Goal: Task Accomplishment & Management: Manage account settings

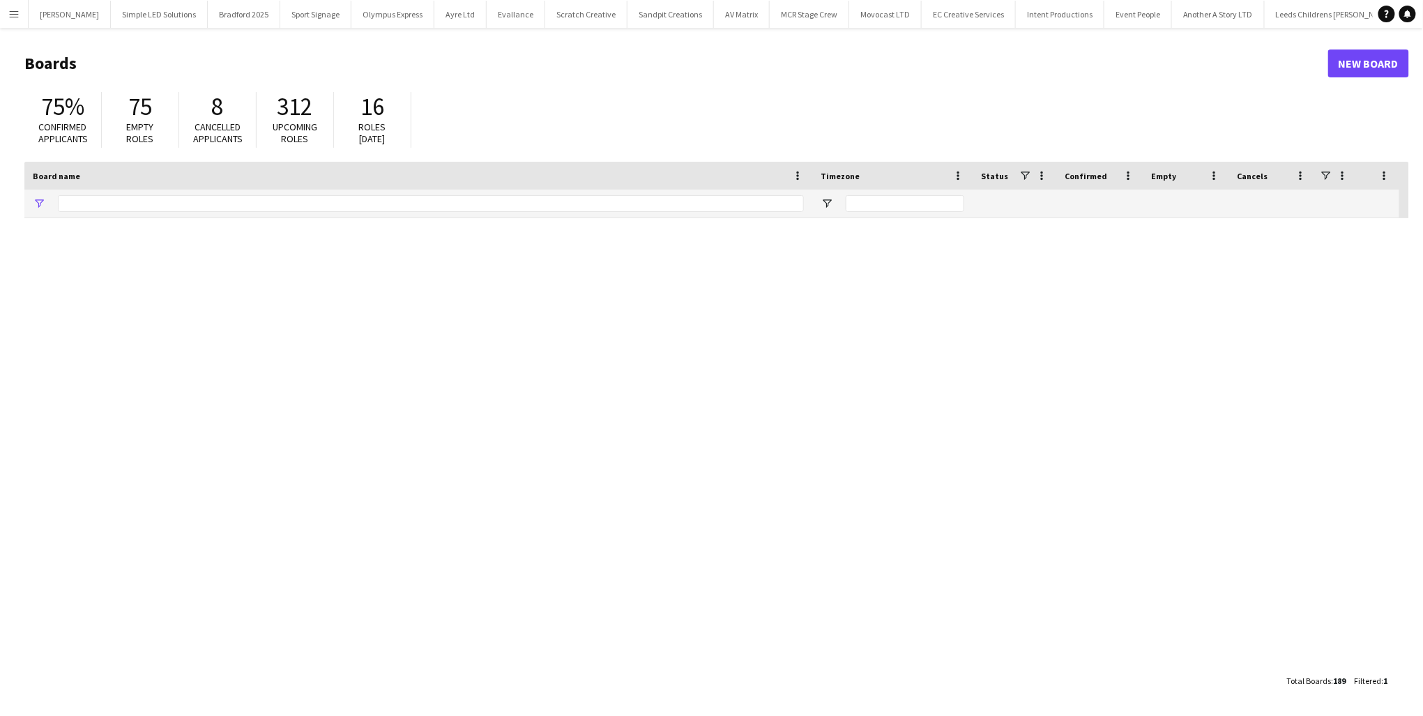
type input "****"
click at [18, 14] on app-icon "Menu" at bounding box center [13, 13] width 11 height 11
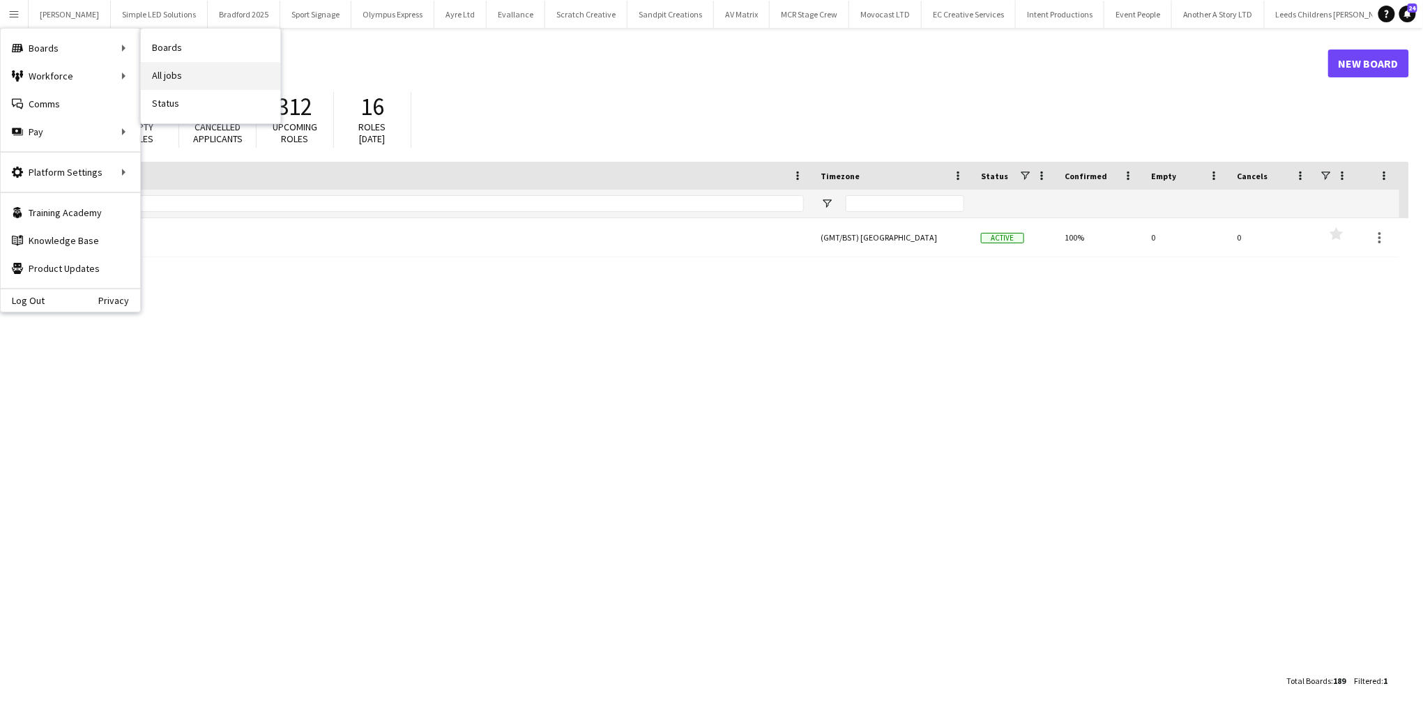
click at [209, 73] on link "All jobs" at bounding box center [210, 76] width 139 height 28
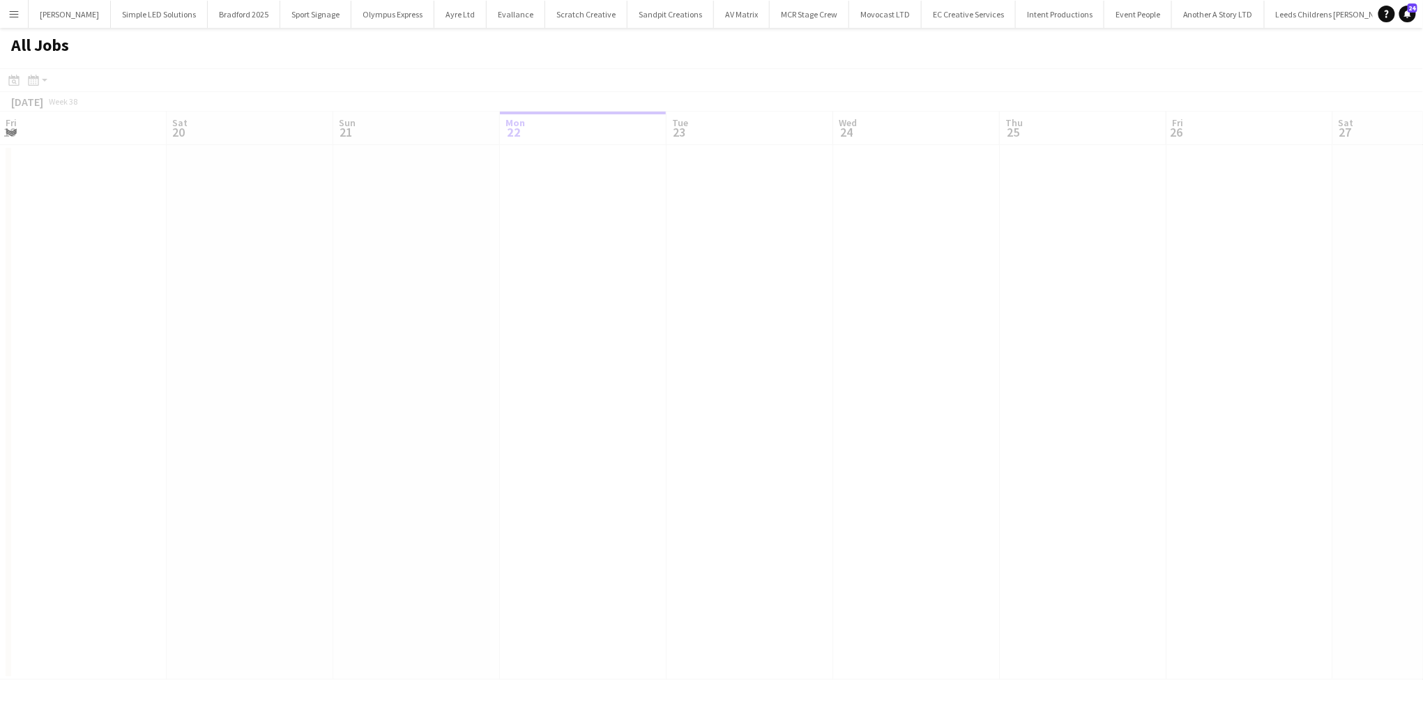
scroll to position [0, 333]
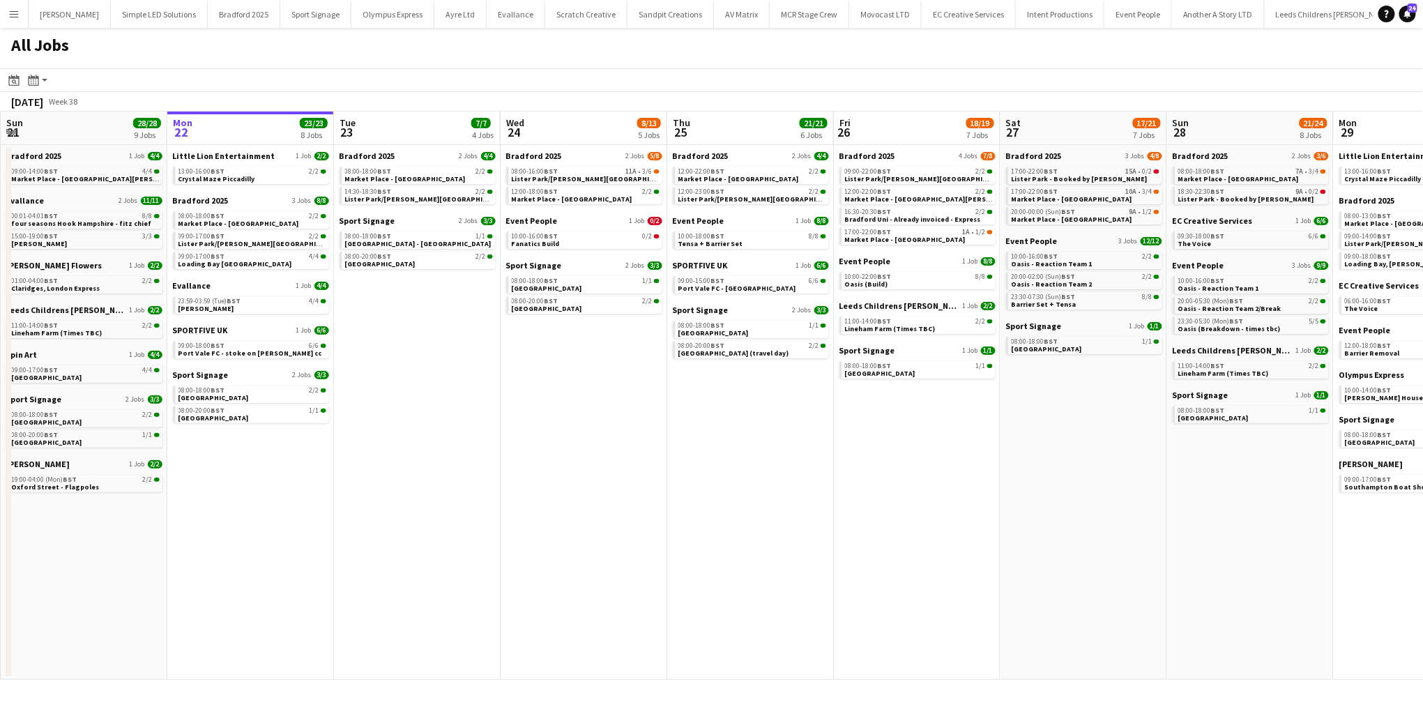
drag, startPoint x: 3, startPoint y: 81, endPoint x: 14, endPoint y: 83, distance: 10.7
click at [6, 82] on app-toolbar "Date picker [DATE] [DATE] [DATE] M [DATE] T [DATE] W [DATE] T [DATE] F [DATE] S…" at bounding box center [711, 80] width 1423 height 24
click at [14, 82] on icon at bounding box center [14, 81] width 5 height 5
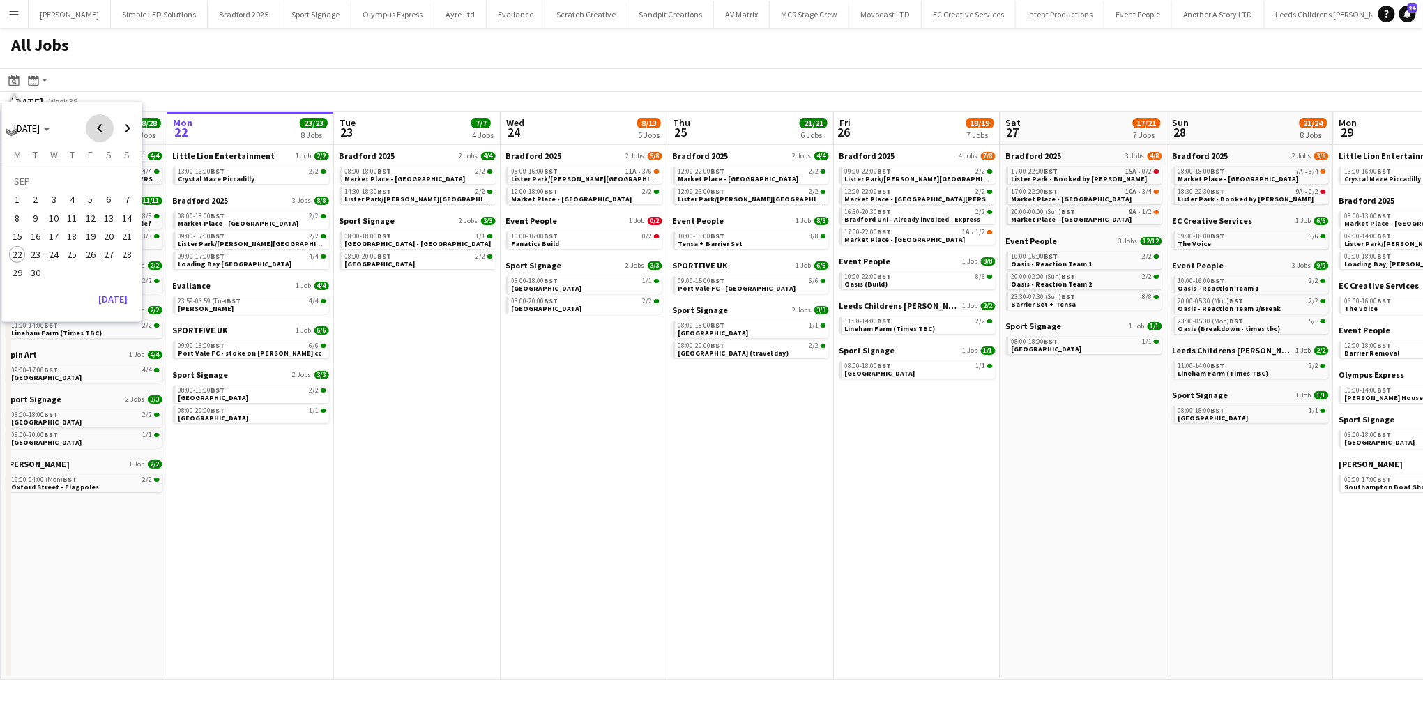
click at [104, 132] on span "Previous month" at bounding box center [100, 128] width 28 height 28
click at [104, 210] on button "9" at bounding box center [109, 203] width 18 height 18
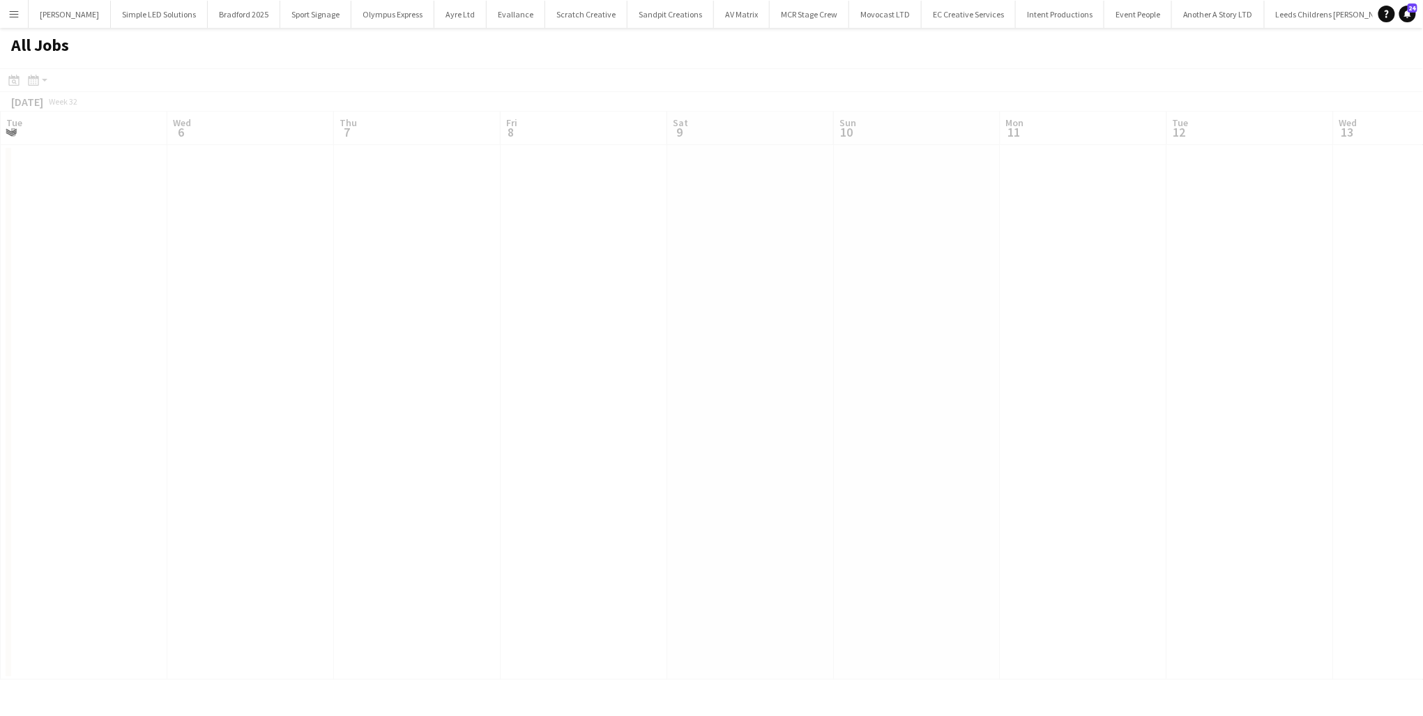
scroll to position [0, 480]
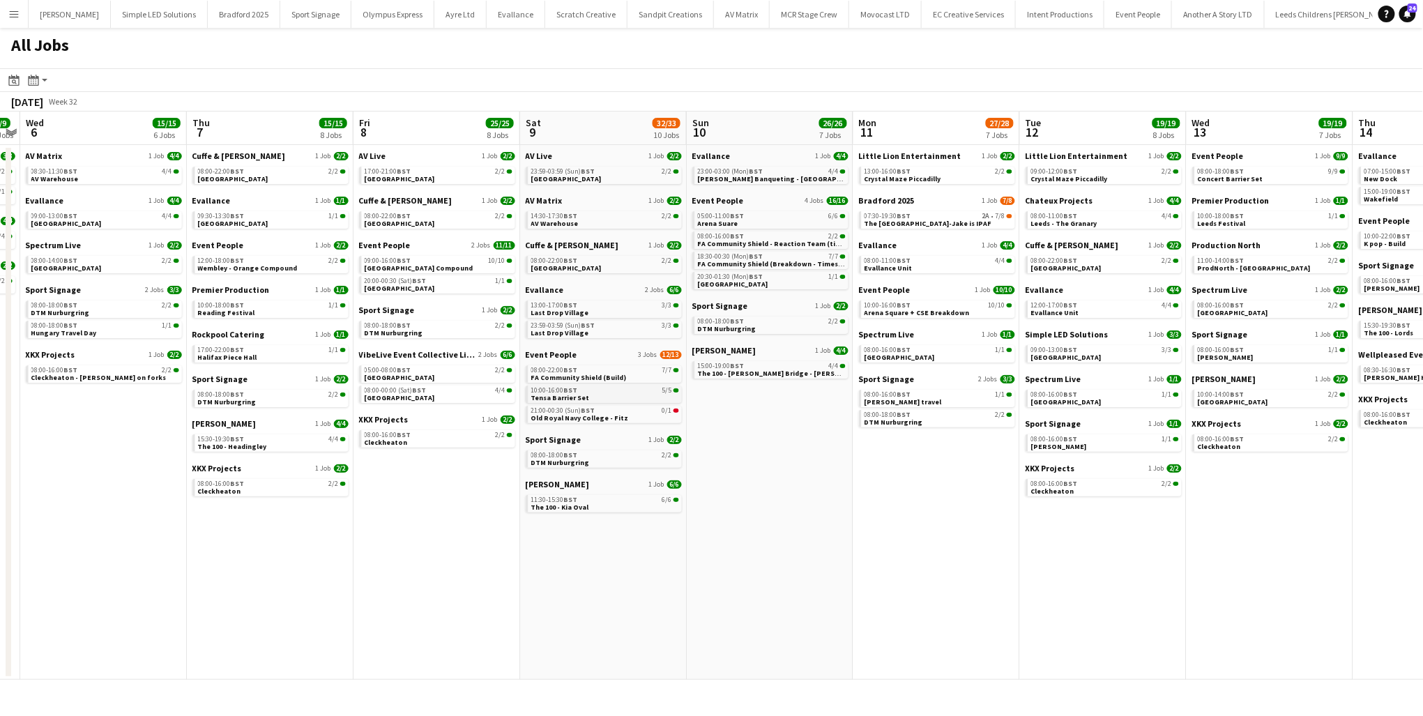
click at [567, 392] on span "BST" at bounding box center [571, 389] width 14 height 9
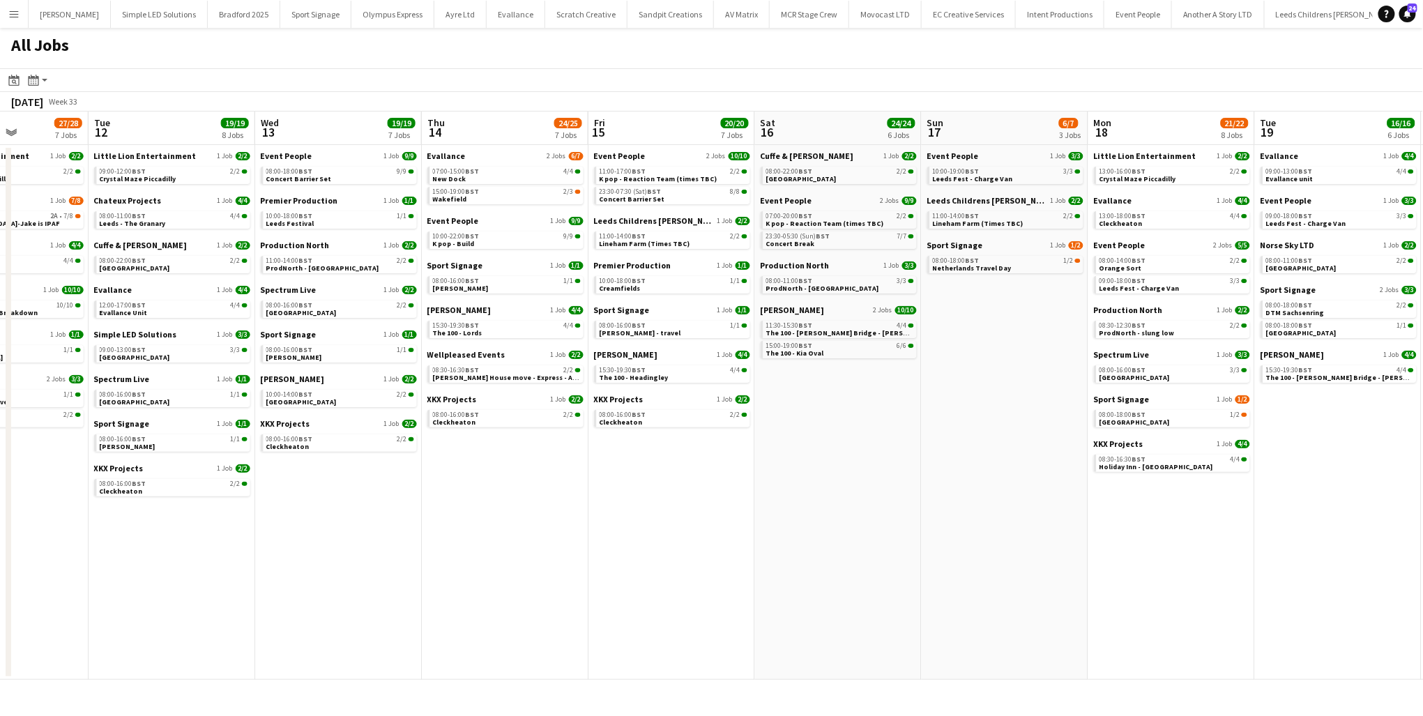
drag, startPoint x: 429, startPoint y: 319, endPoint x: 340, endPoint y: 369, distance: 101.8
click at [98, 388] on app-calendar-viewport "Fri 8 25/25 8 Jobs Sat 9 32/33 10 Jobs Sun 10 26/26 7 Jobs Mon 11 27/28 7 Jobs …" at bounding box center [711, 396] width 1423 height 568
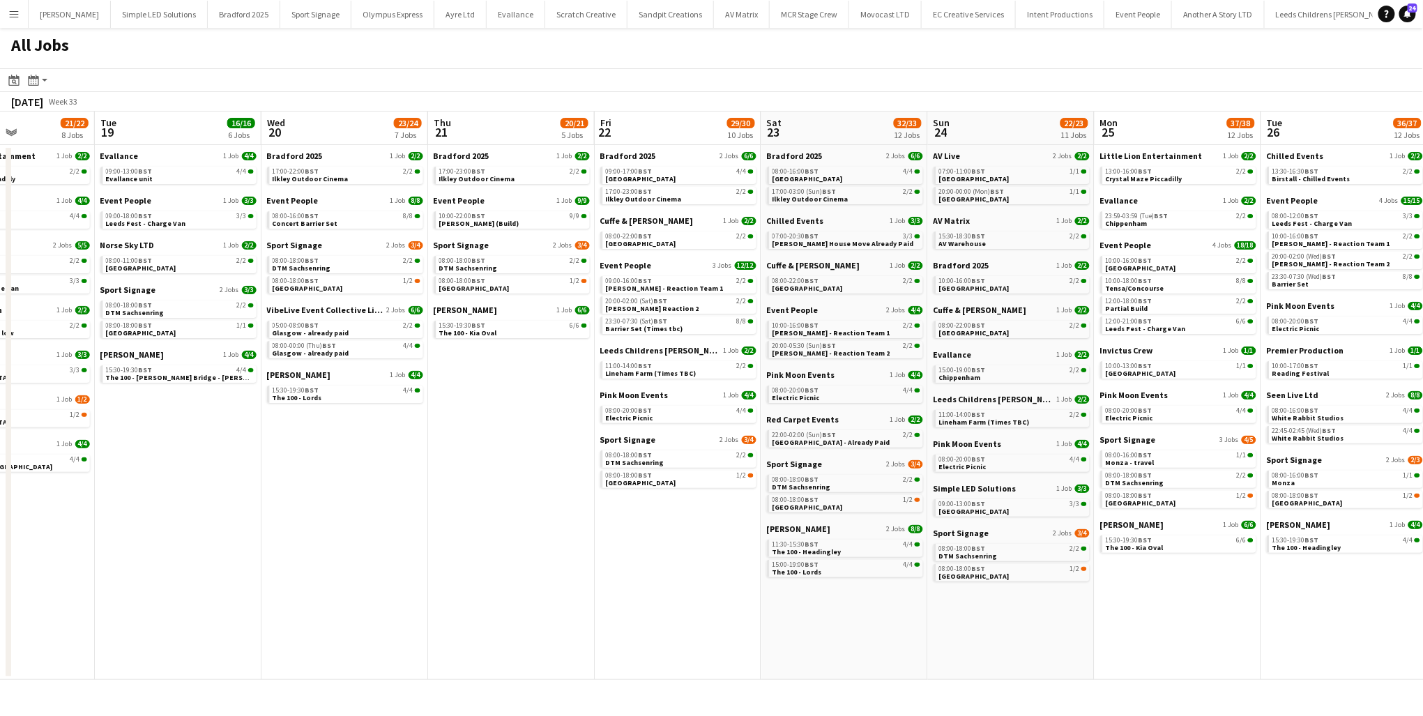
drag, startPoint x: 268, startPoint y: 450, endPoint x: 28, endPoint y: 453, distance: 240.5
click at [0, 464] on html "Menu Boards Boards Boards All jobs Status Workforce Workforce My Workforce Recr…" at bounding box center [711, 358] width 1423 height 716
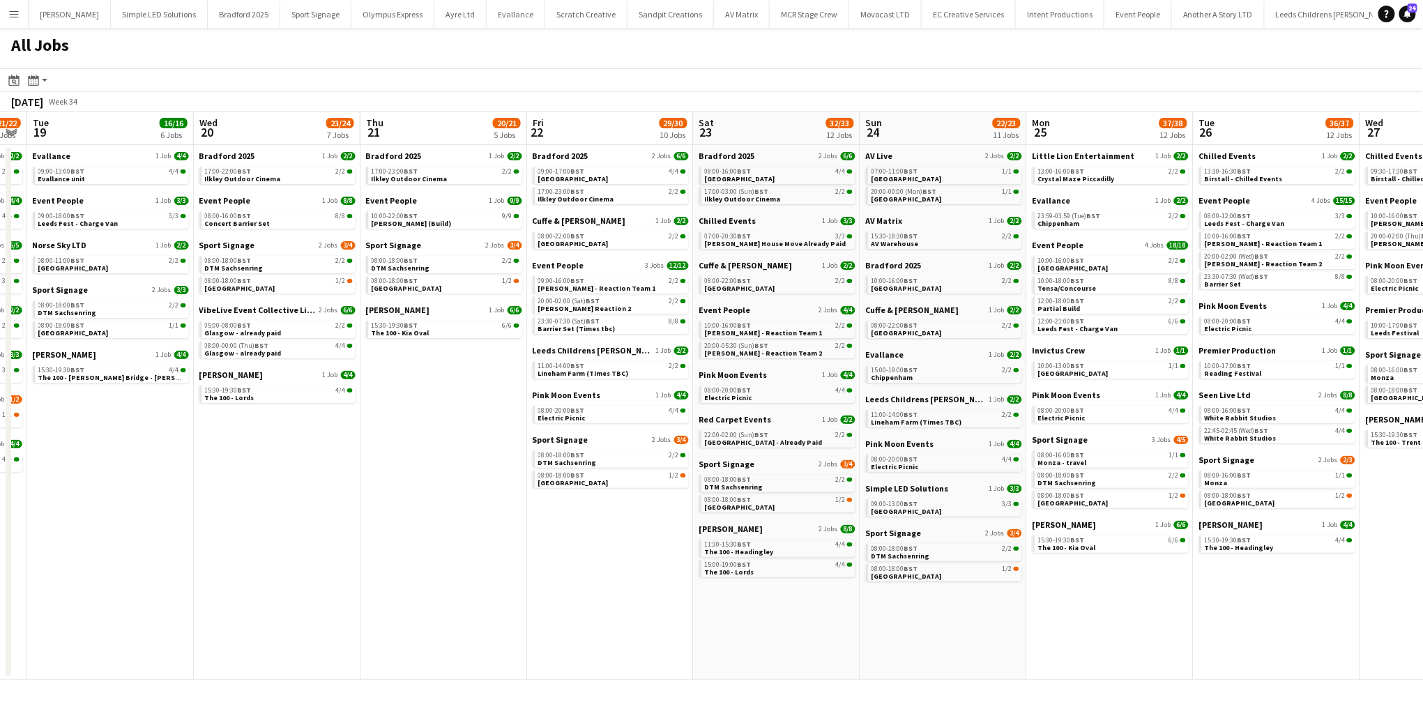
drag, startPoint x: 790, startPoint y: 411, endPoint x: -3, endPoint y: 462, distance: 794.9
click at [0, 462] on html "Menu Boards Boards Boards All jobs Status Workforce Workforce My Workforce Recr…" at bounding box center [711, 358] width 1423 height 716
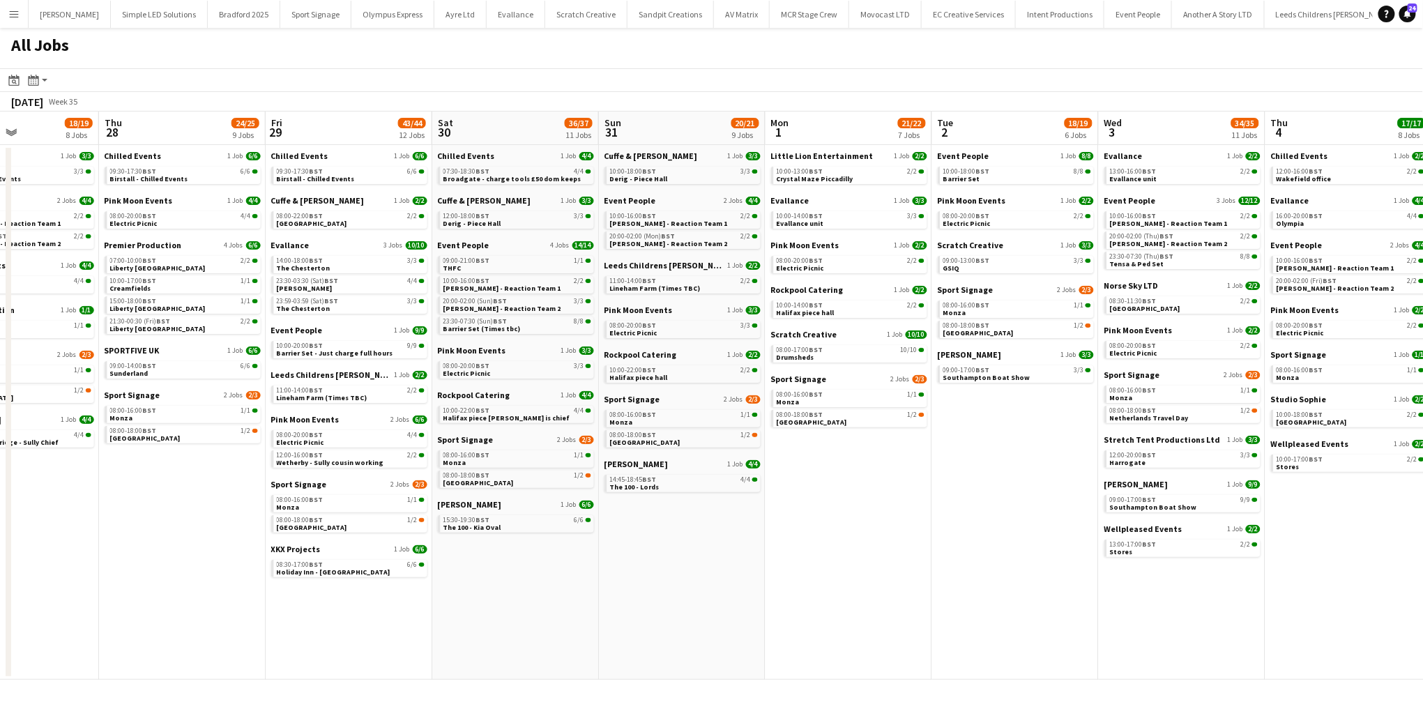
scroll to position [0, 569]
drag, startPoint x: 866, startPoint y: 352, endPoint x: 471, endPoint y: 370, distance: 395.0
click at [471, 370] on app-calendar-viewport "Sun 24 22/23 11 Jobs Mon 25 37/38 12 Jobs Tue 26 36/37 12 Jobs Wed 27 18/19 8 J…" at bounding box center [711, 396] width 1423 height 568
click at [503, 528] on link "15:30-19:30 BST 6/6 The 100 - Kia Oval" at bounding box center [516, 523] width 148 height 16
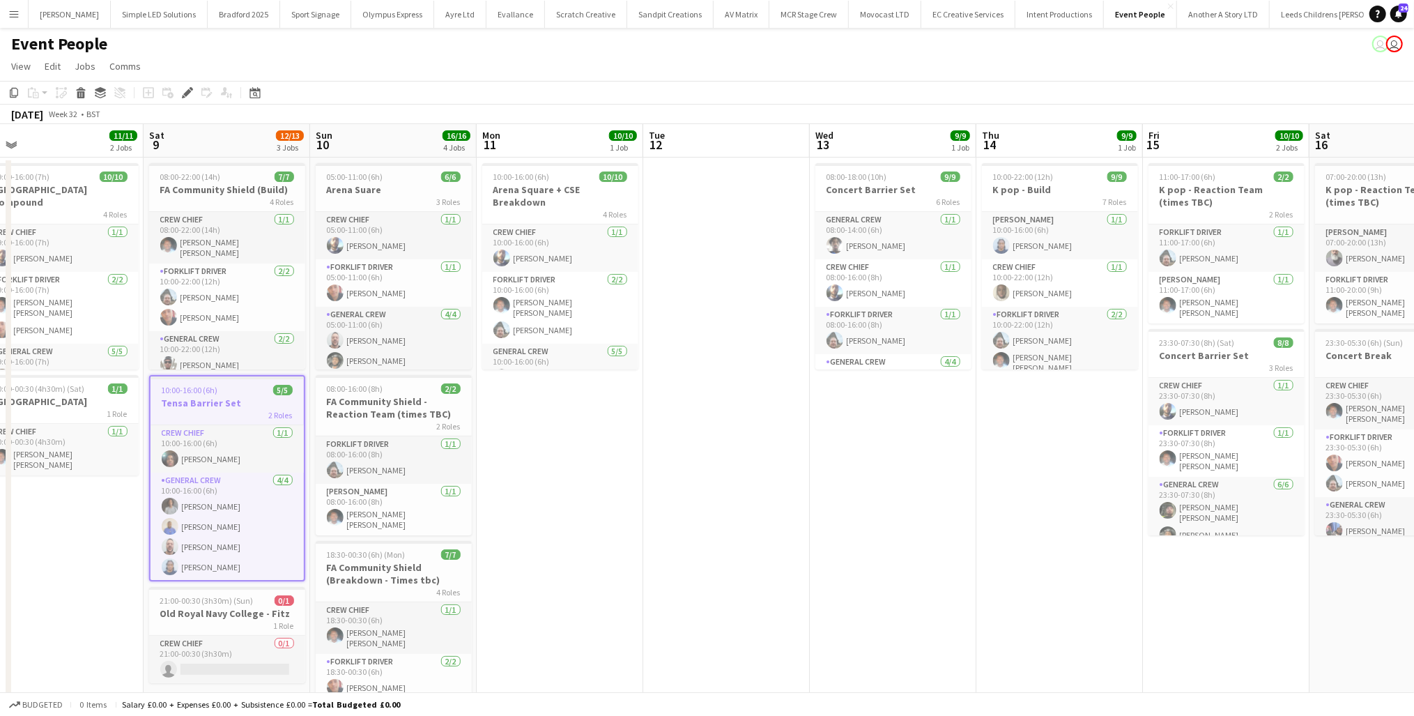
scroll to position [0, 537]
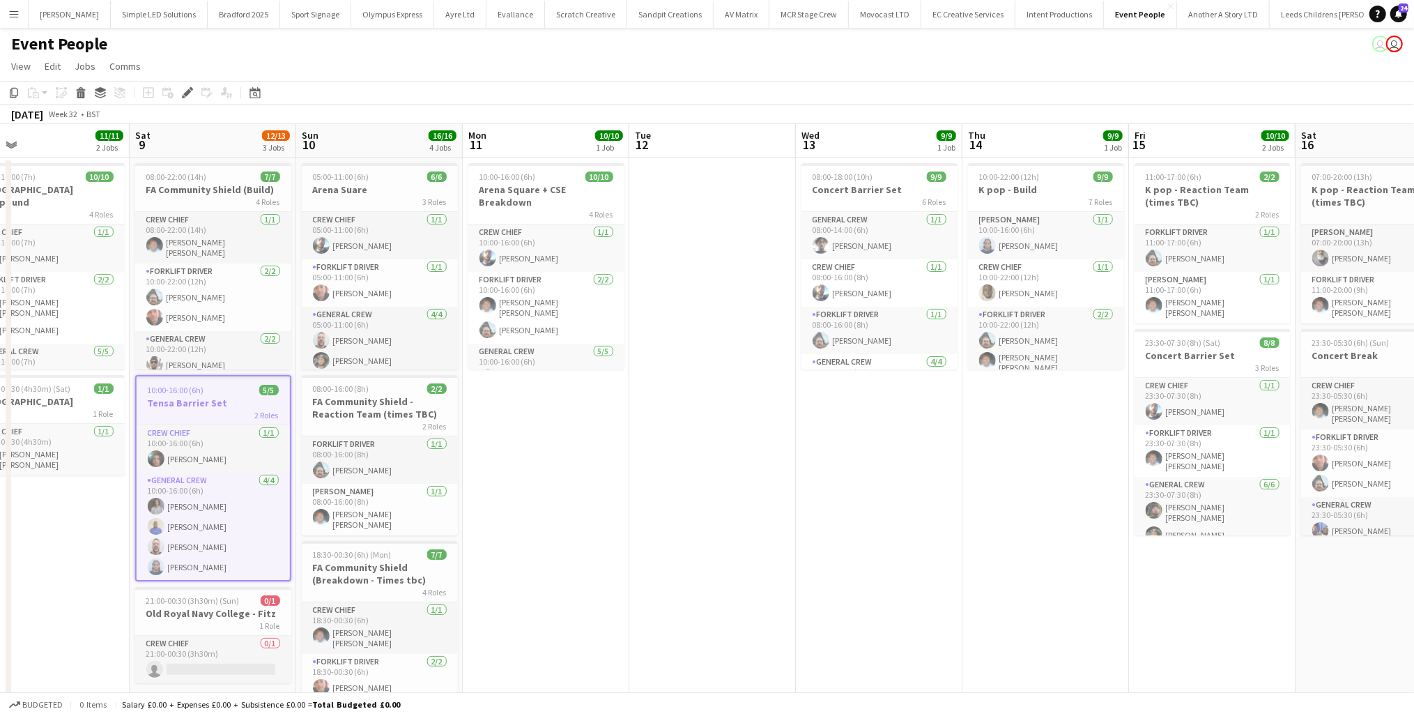
drag, startPoint x: 1188, startPoint y: 466, endPoint x: 797, endPoint y: 497, distance: 391.6
click at [797, 497] on app-calendar-viewport "Tue 5 Wed 6 Thu 7 2/2 1 Job Fri 8 11/11 2 Jobs Sat 9 12/13 3 Jobs Sun 10 16/16 …" at bounding box center [707, 505] width 1414 height 763
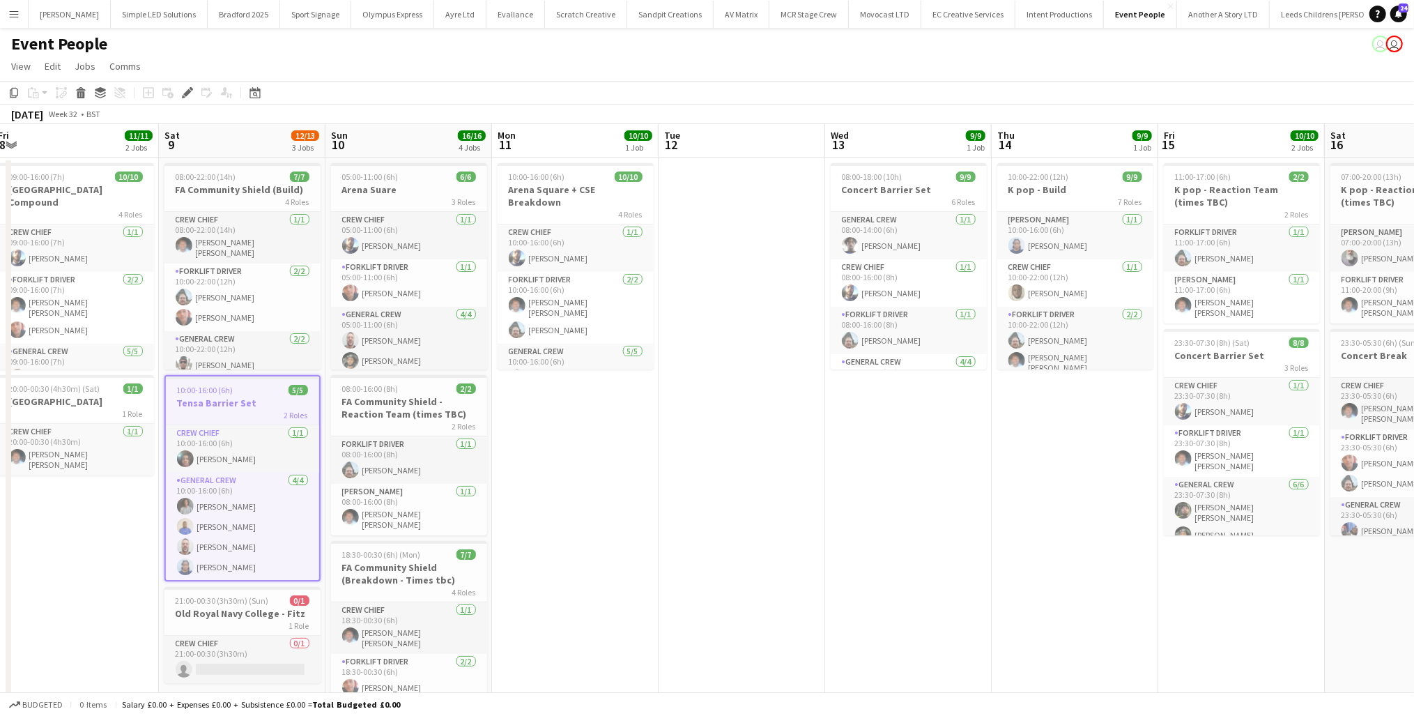
drag, startPoint x: 896, startPoint y: 464, endPoint x: 767, endPoint y: 466, distance: 129.0
click at [770, 468] on app-calendar-viewport "Tue 5 Wed 6 Thu 7 2/2 1 Job Fri 8 11/11 2 Jobs Sat 9 12/13 3 Jobs Sun 10 16/16 …" at bounding box center [707, 505] width 1414 height 763
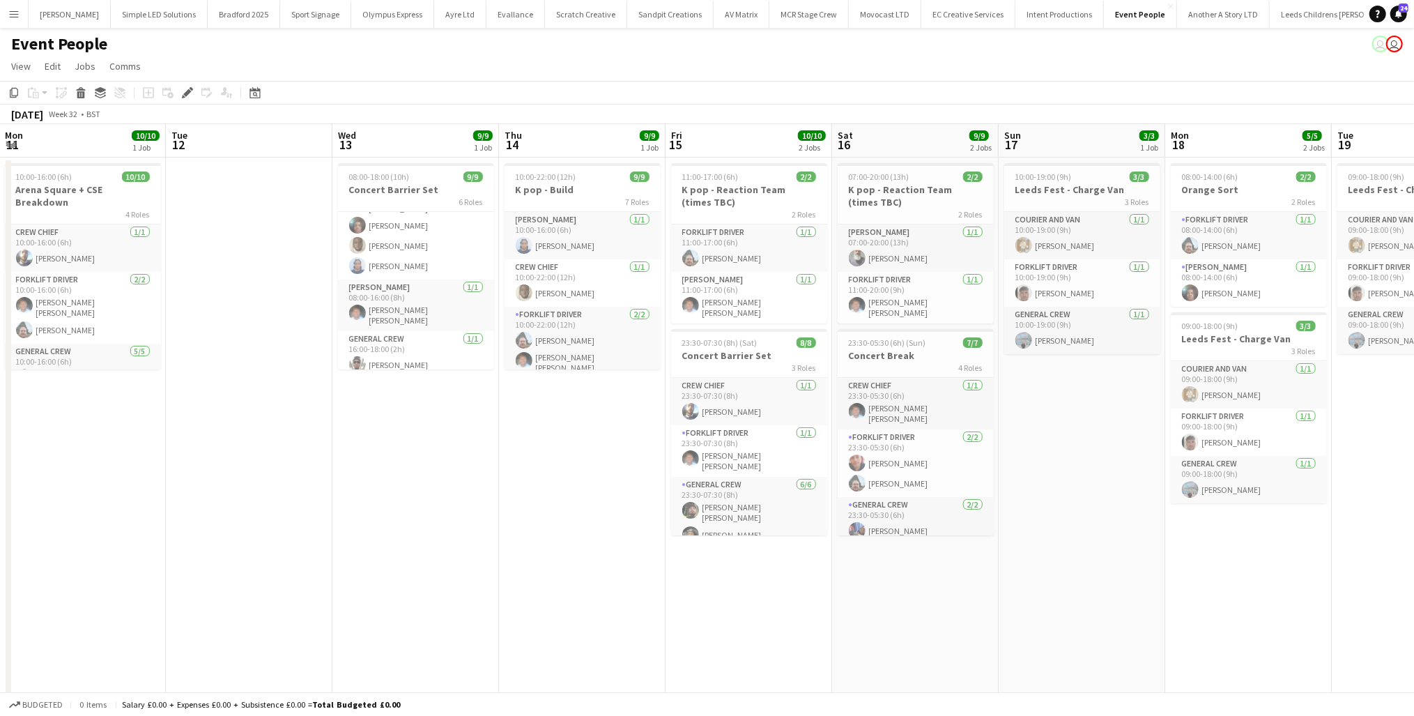
scroll to position [0, 323]
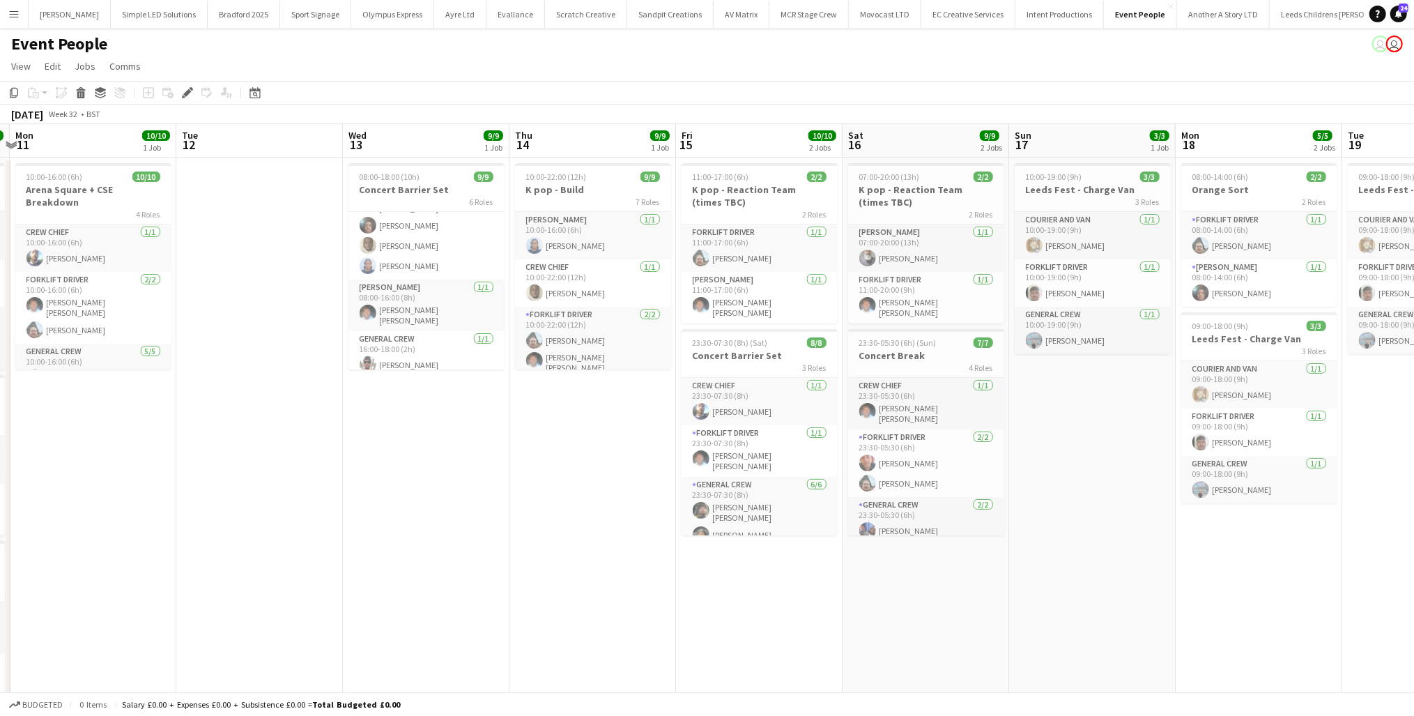
drag, startPoint x: 731, startPoint y: 528, endPoint x: 1057, endPoint y: 504, distance: 327.8
click at [1057, 504] on app-calendar-viewport "Sat 9 12/13 3 Jobs Sun 10 16/16 4 Jobs Mon 11 10/10 1 Job Tue 12 Wed 13 9/9 1 J…" at bounding box center [707, 528] width 1414 height 809
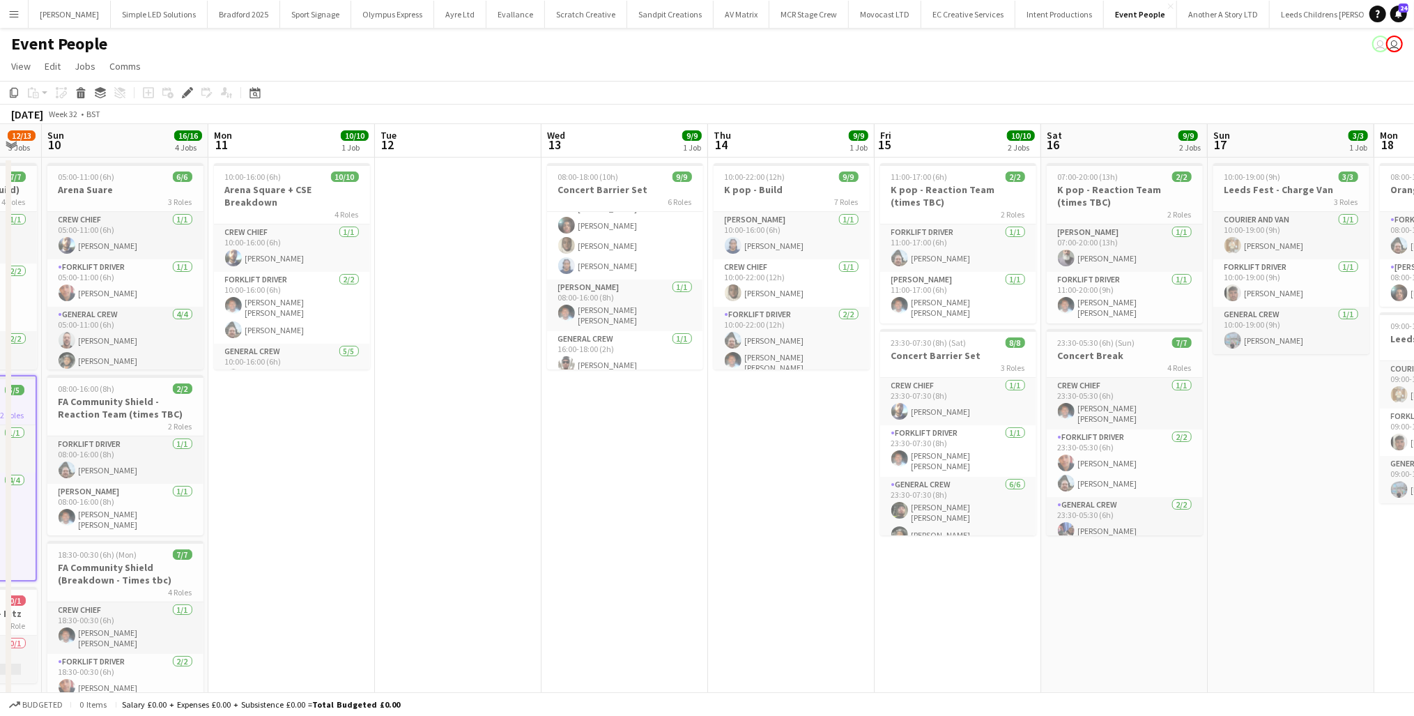
drag, startPoint x: 551, startPoint y: 445, endPoint x: 751, endPoint y: 444, distance: 200.1
click at [751, 444] on app-calendar-viewport "Fri 8 11/11 2 Jobs Sat 9 12/13 3 Jobs Sun 10 16/16 4 Jobs Mon 11 10/10 1 Job Tu…" at bounding box center [707, 528] width 1414 height 809
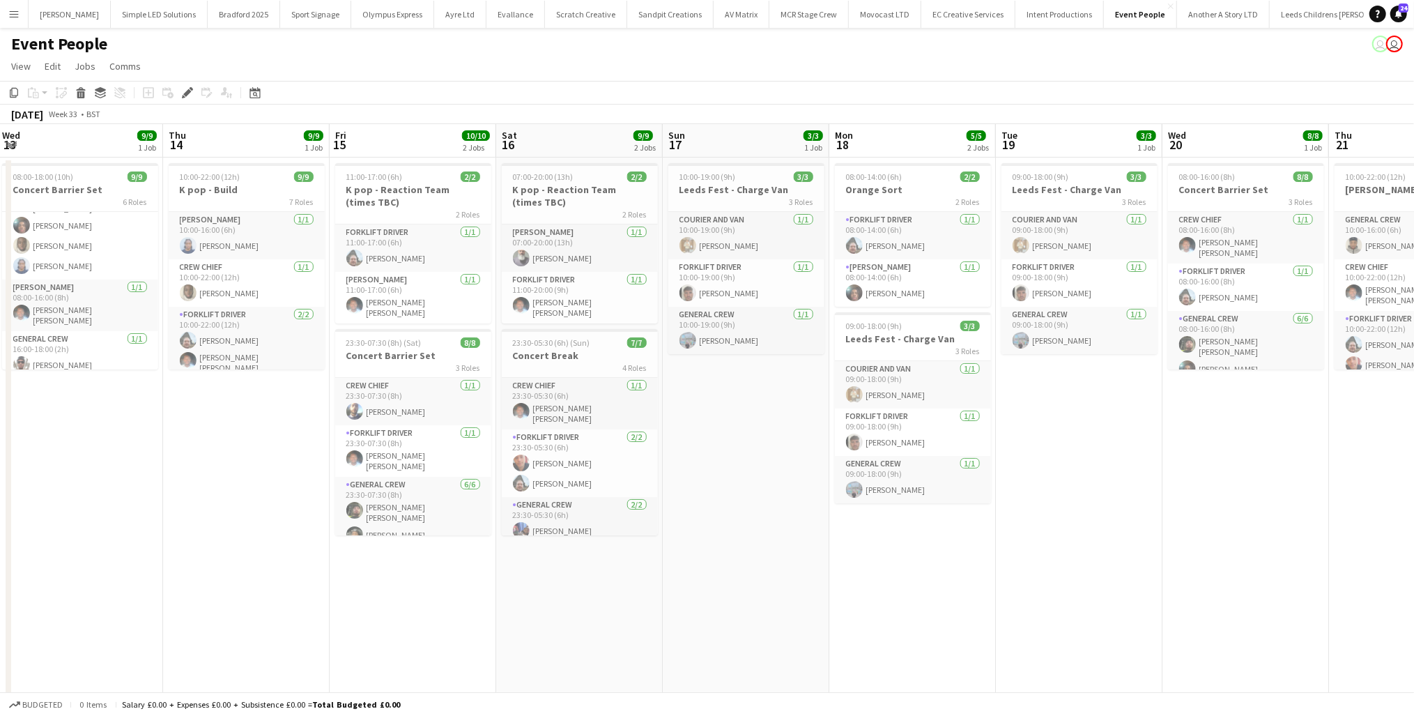
drag, startPoint x: 277, startPoint y: 675, endPoint x: 370, endPoint y: 657, distance: 95.3
click at [268, 675] on app-calendar-viewport "Sun 10 16/16 4 Jobs Mon 11 10/10 1 Job Tue 12 Wed 13 9/9 1 Job Thu 14 9/9 1 Job…" at bounding box center [707, 528] width 1414 height 809
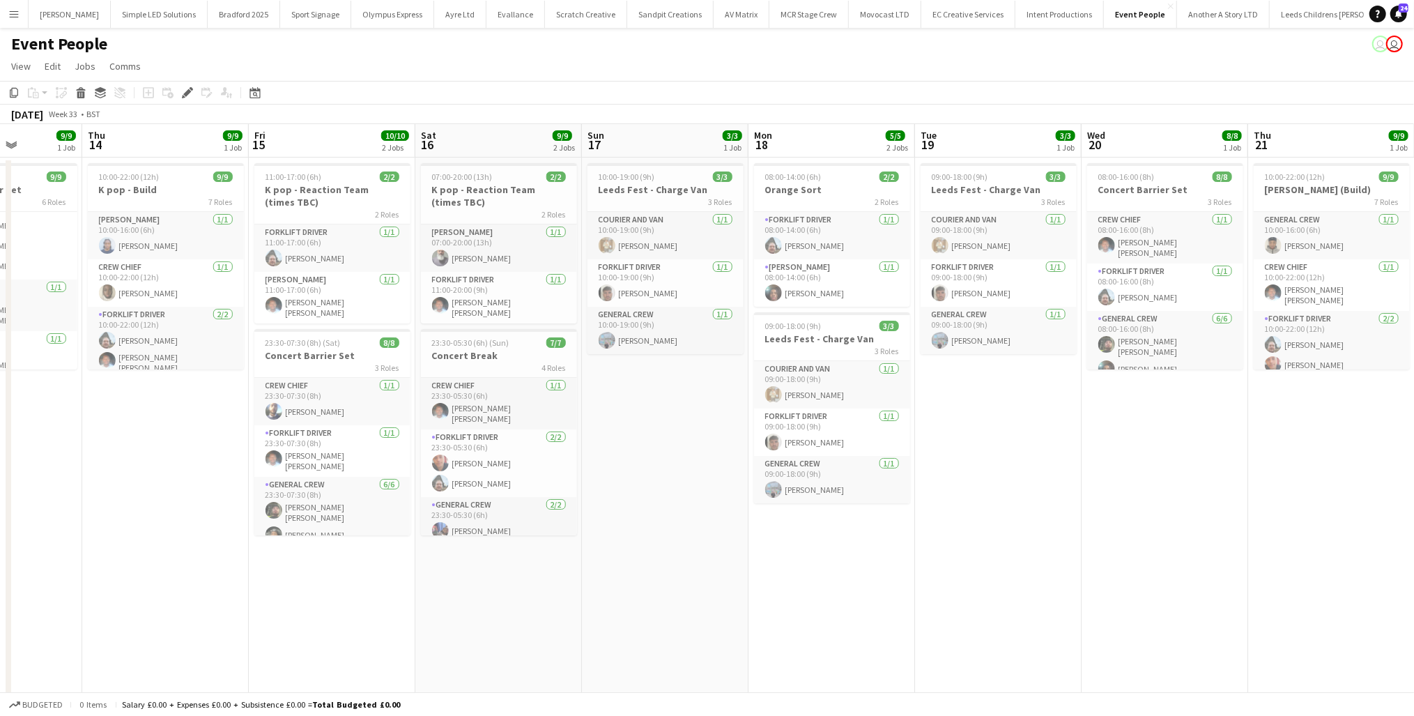
drag, startPoint x: 838, startPoint y: 627, endPoint x: 445, endPoint y: 632, distance: 393.2
click at [445, 632] on app-calendar-viewport "Sun 10 16/16 4 Jobs Mon 11 10/10 1 Job Tue 12 Wed 13 9/9 1 Job Thu 14 9/9 1 Job…" at bounding box center [707, 528] width 1414 height 809
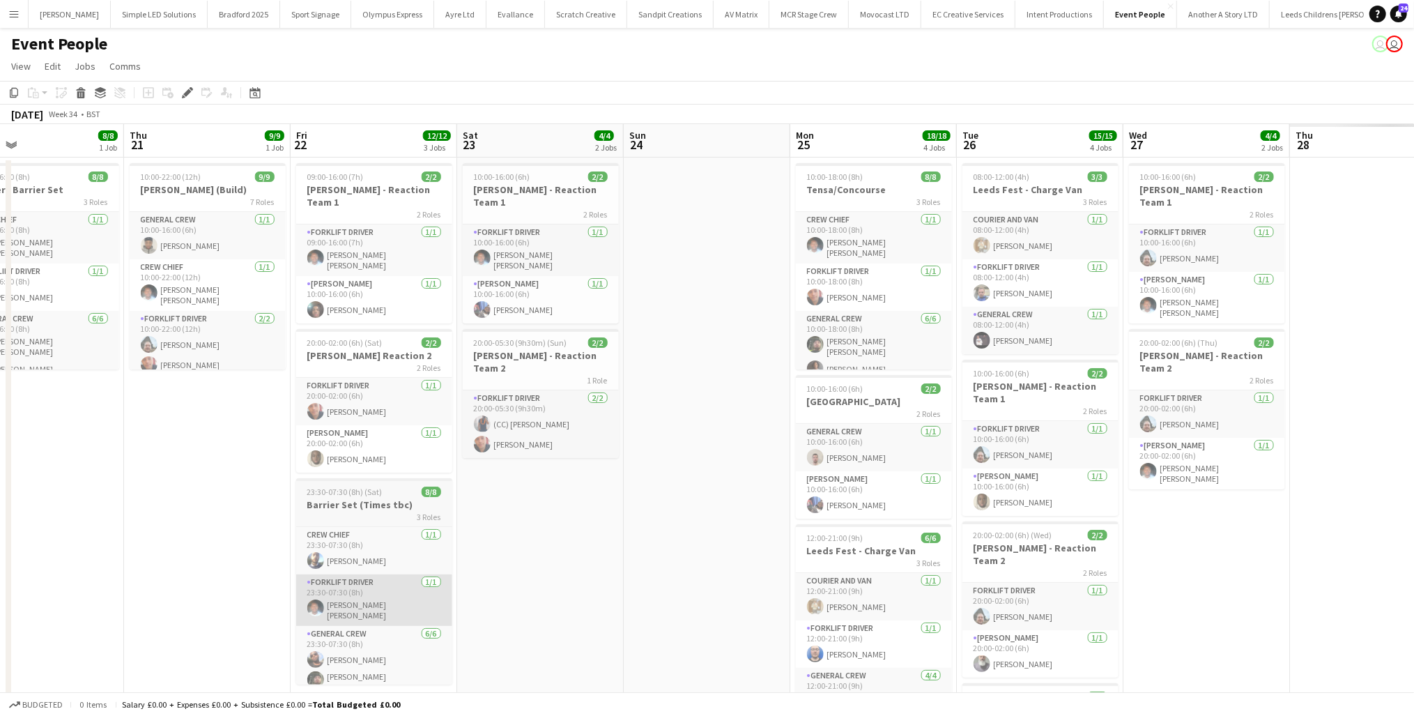
drag, startPoint x: 597, startPoint y: 567, endPoint x: 380, endPoint y: 579, distance: 217.1
click at [219, 603] on app-calendar-viewport "Sat 16 9/9 2 Jobs Sun 17 3/3 1 Job Mon 18 5/5 2 Jobs Tue 19 3/3 1 Job Wed 20 8/…" at bounding box center [707, 528] width 1414 height 809
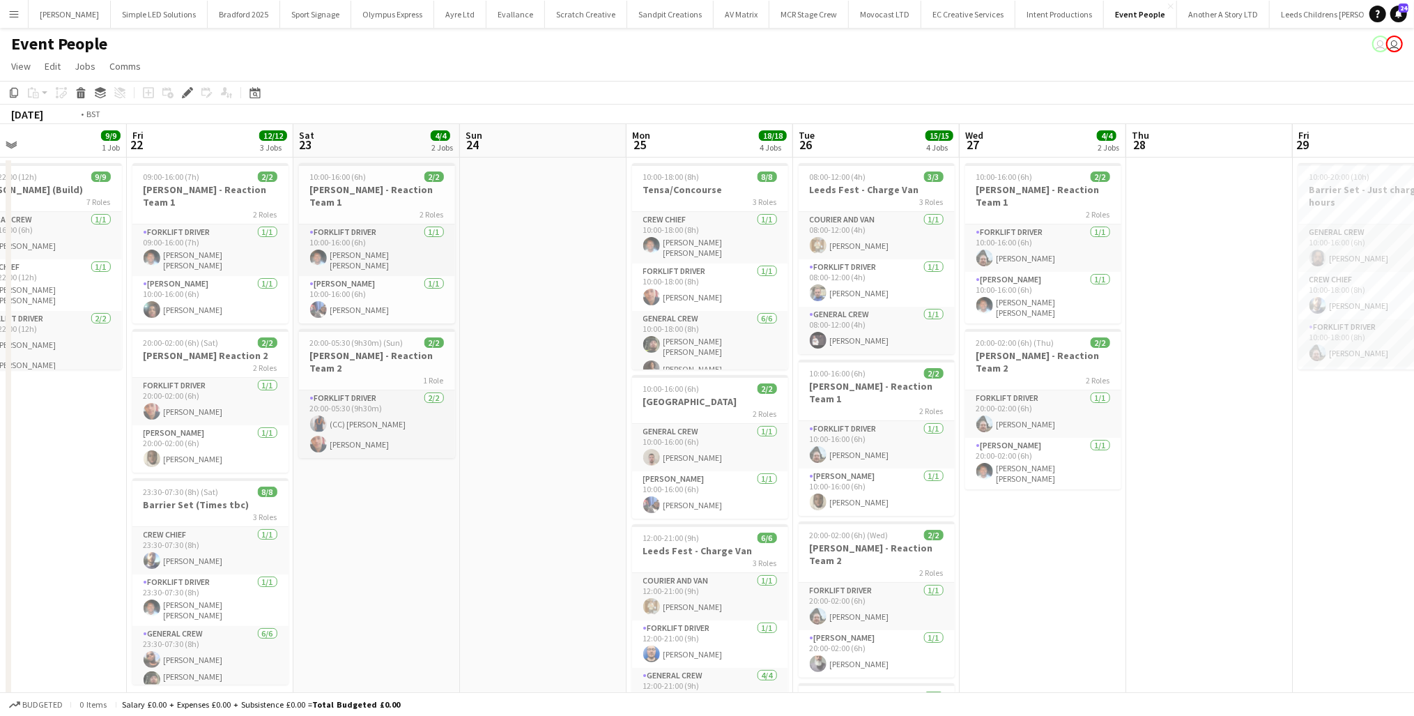
drag, startPoint x: 944, startPoint y: 565, endPoint x: 194, endPoint y: 574, distance: 750.1
click at [194, 574] on app-calendar-viewport "Mon 18 5/5 2 Jobs Tue 19 3/3 1 Job Wed 20 8/8 1 Job Thu 21 9/9 1 Job Fri 22 12/…" at bounding box center [707, 528] width 1414 height 809
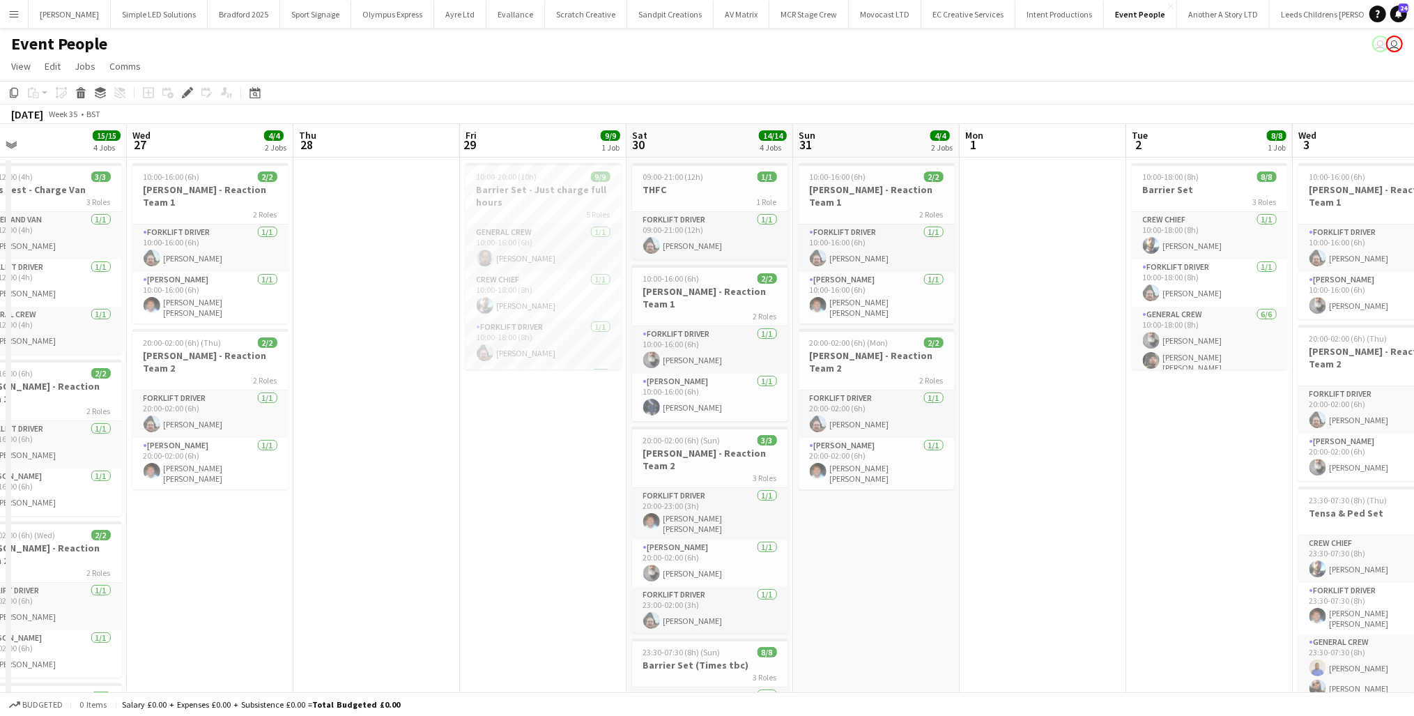
scroll to position [0, 459]
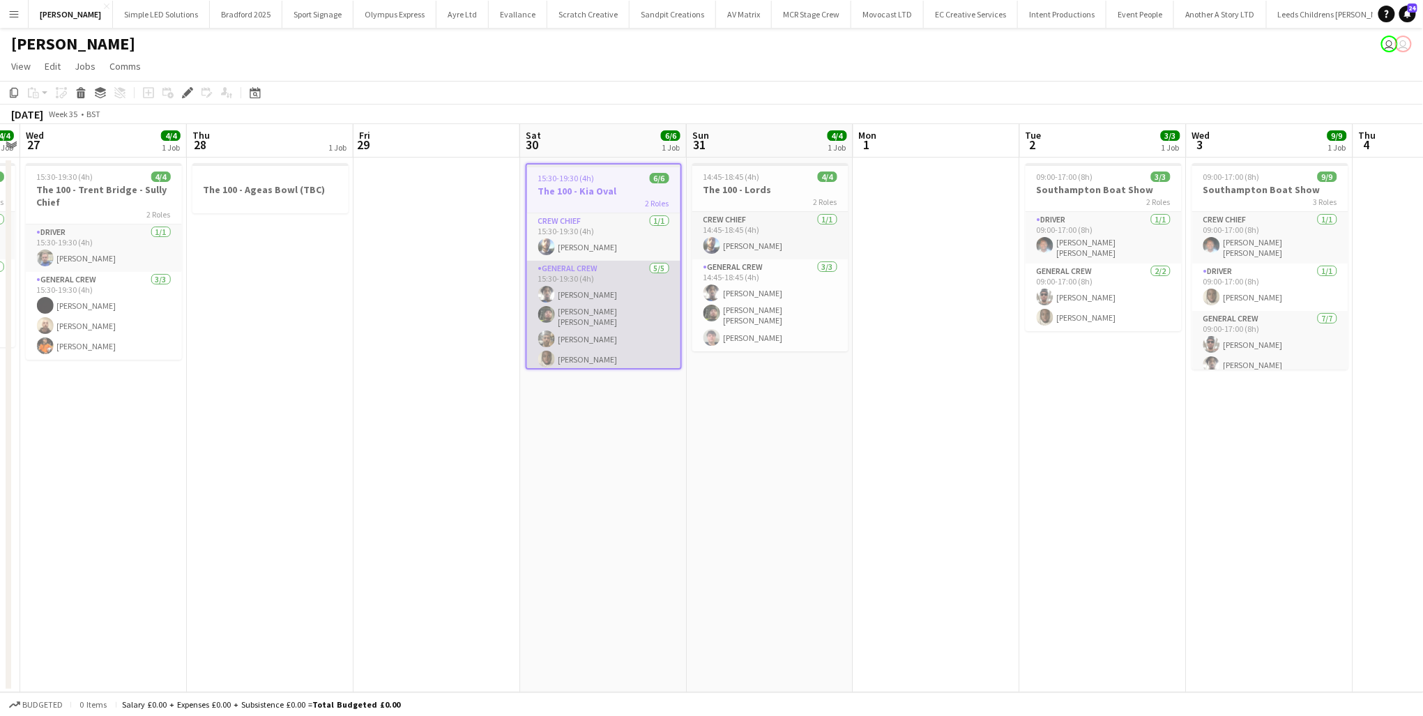
scroll to position [20, 0]
